Goal: Navigation & Orientation: Go to known website

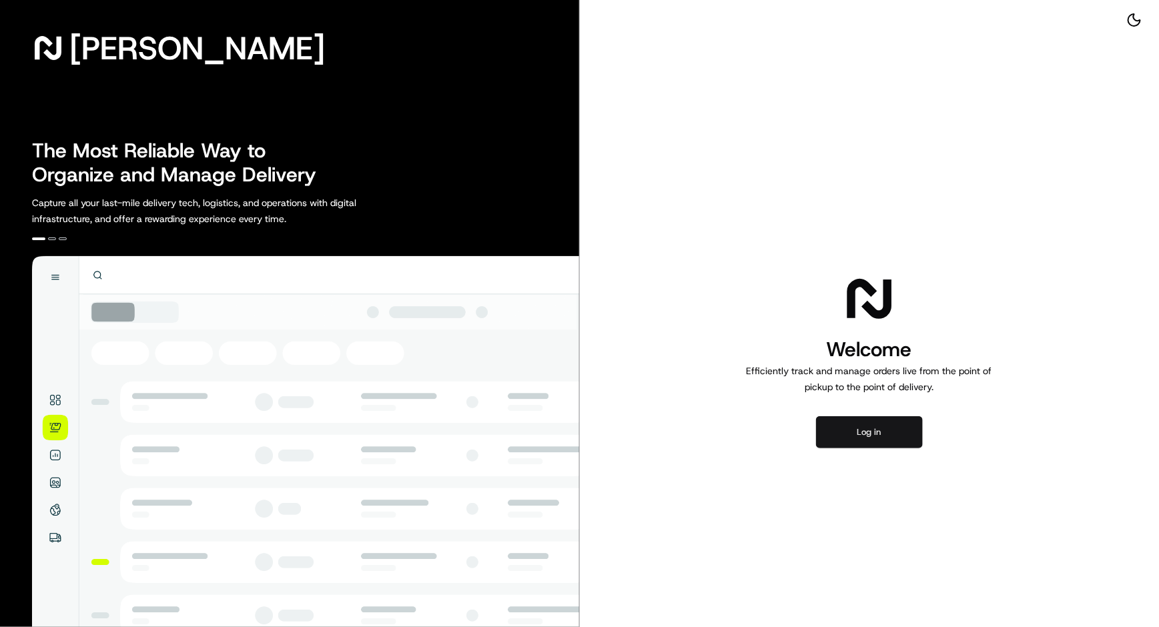
click at [877, 424] on button "Log in" at bounding box center [869, 432] width 107 height 32
